Goal: Information Seeking & Learning: Learn about a topic

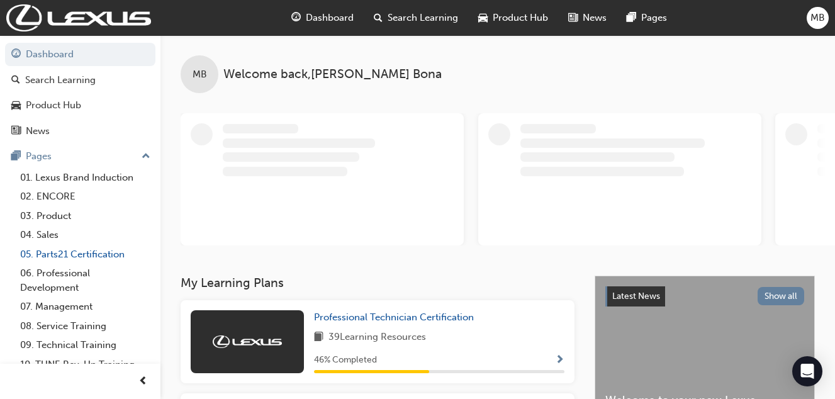
scroll to position [31, 0]
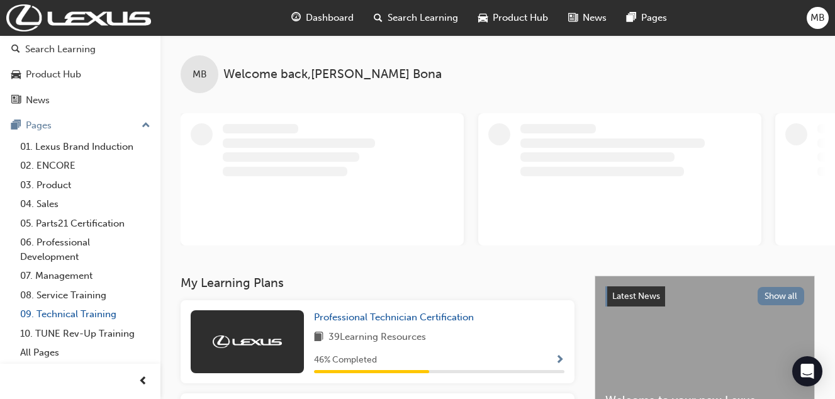
click at [90, 318] on link "09. Technical Training" at bounding box center [85, 315] width 140 height 20
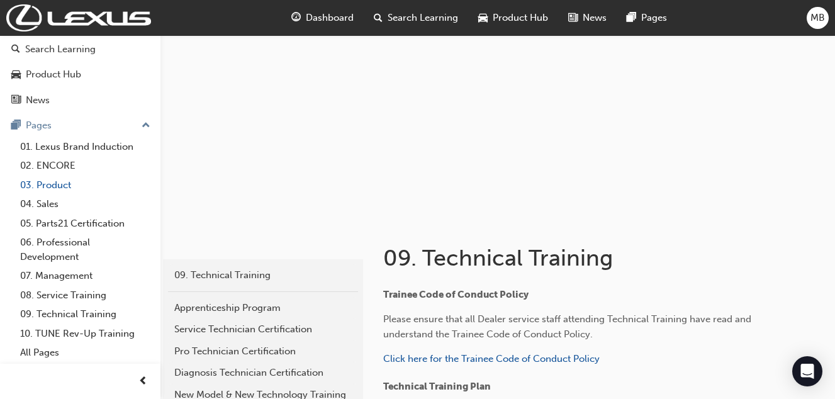
scroll to position [63, 0]
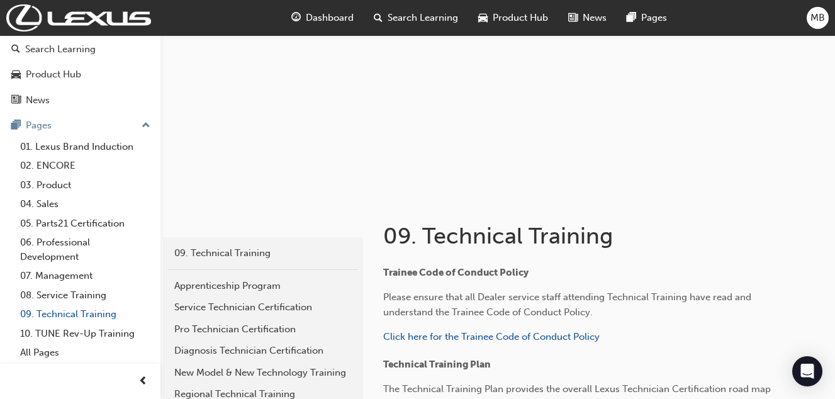
click at [95, 312] on link "09. Technical Training" at bounding box center [85, 315] width 140 height 20
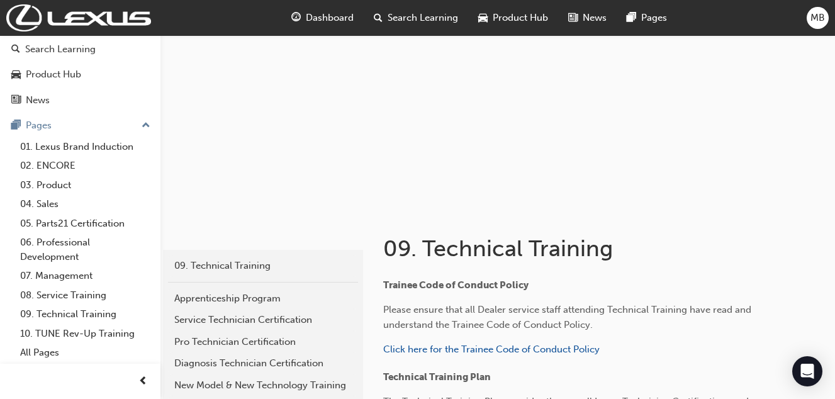
scroll to position [126, 0]
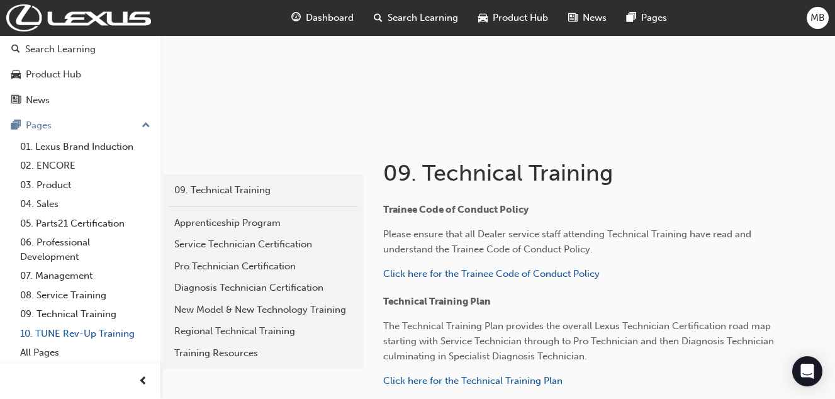
click at [94, 331] on link "10. TUNE Rev-Up Training" at bounding box center [85, 334] width 140 height 20
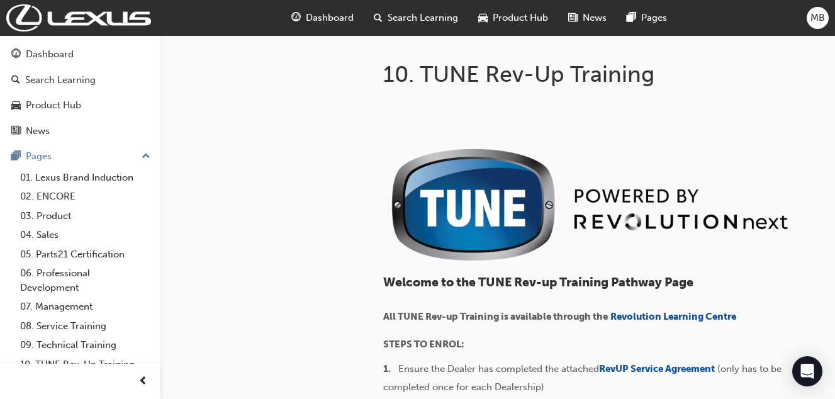
click at [320, 16] on span "Dashboard" at bounding box center [330, 18] width 48 height 14
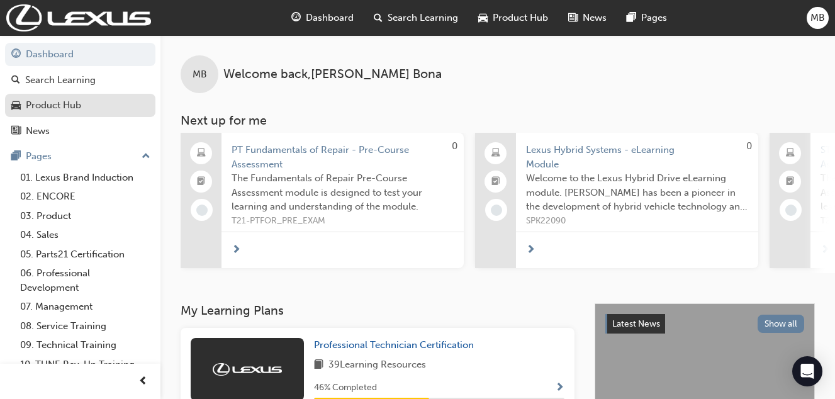
click at [88, 103] on div "Product Hub" at bounding box center [80, 106] width 138 height 16
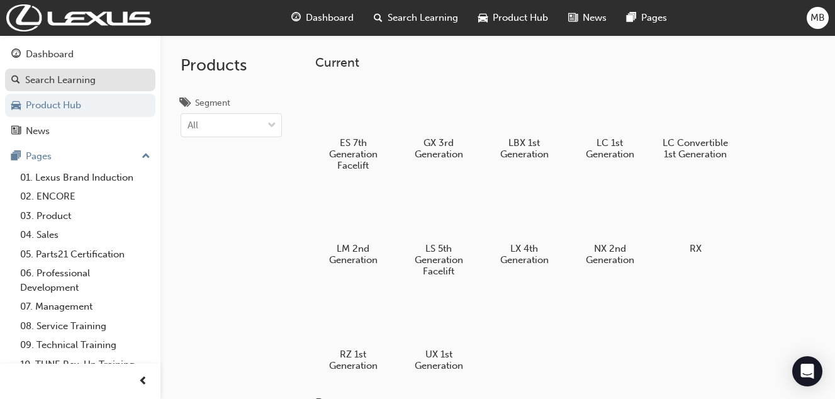
click at [76, 79] on div "Search Learning" at bounding box center [60, 80] width 70 height 14
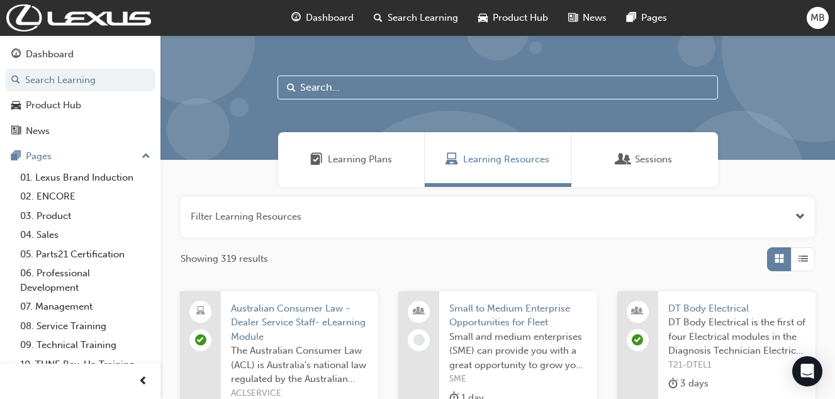
scroll to position [63, 0]
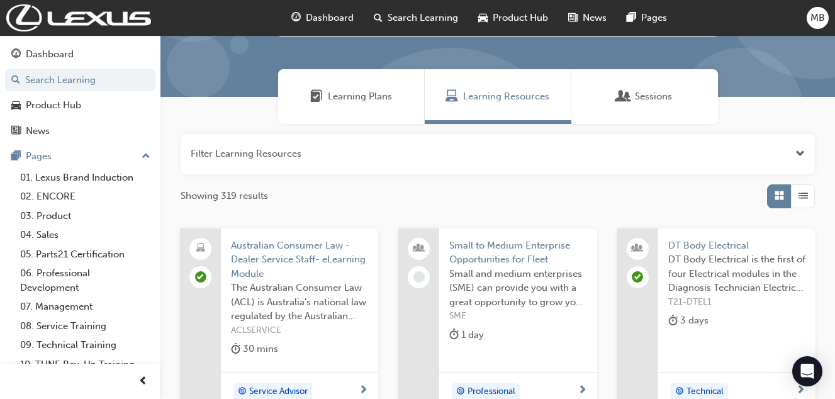
click at [356, 96] on span "Learning Plans" at bounding box center [360, 96] width 64 height 14
